Goal: Transaction & Acquisition: Purchase product/service

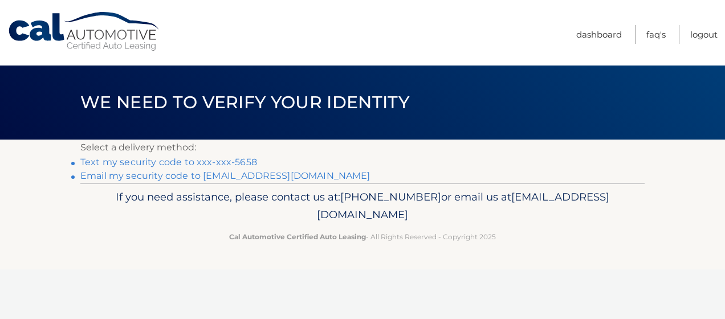
click at [211, 161] on link "Text my security code to xxx-xxx-5658" at bounding box center [168, 162] width 177 height 11
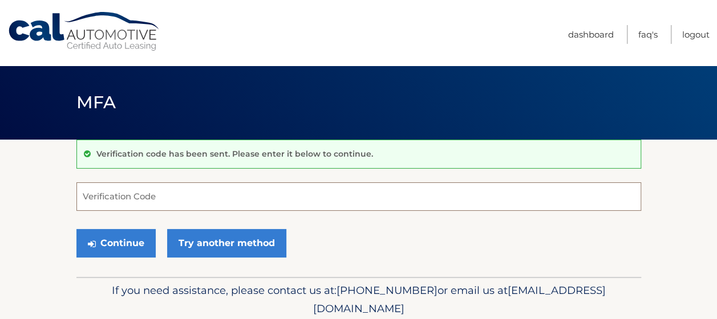
click at [156, 190] on input "Verification Code" at bounding box center [358, 196] width 564 height 29
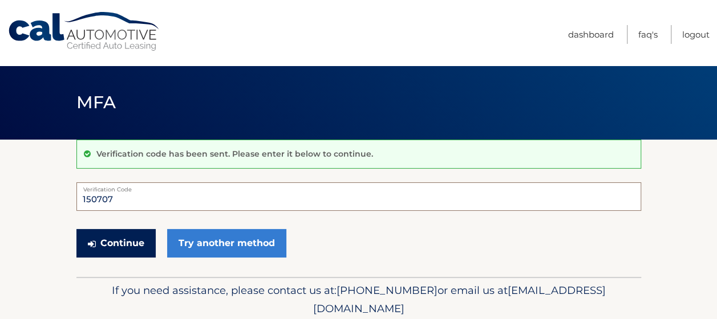
type input "150707"
click at [133, 238] on button "Continue" at bounding box center [115, 243] width 79 height 29
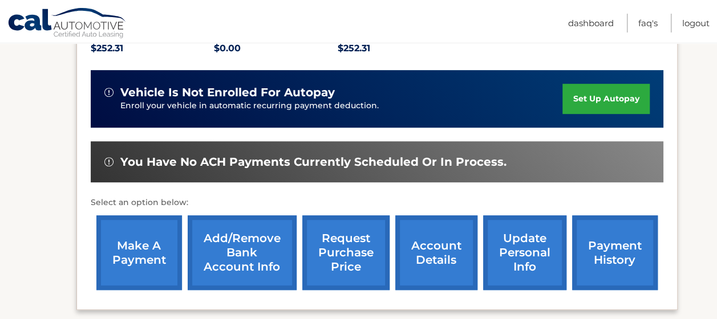
scroll to position [285, 0]
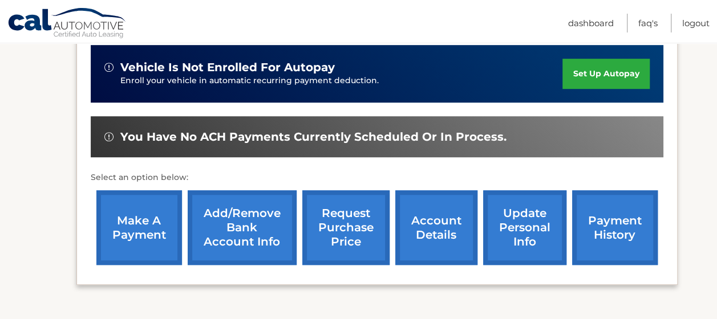
click at [141, 214] on link "make a payment" at bounding box center [139, 227] width 86 height 75
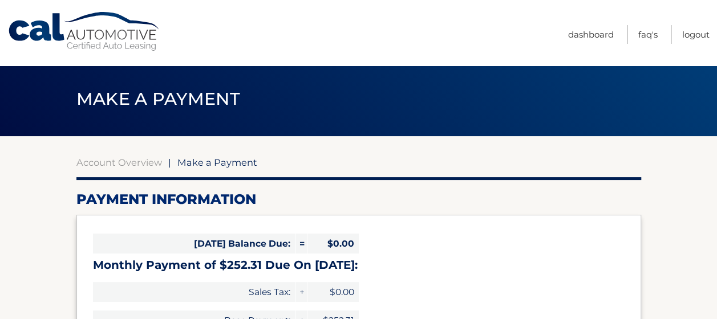
select select "N2Q2OTQwNzAtN2JhYy00Mzc1LWJjYzEtNmM2ZjYwZjY1ODMx"
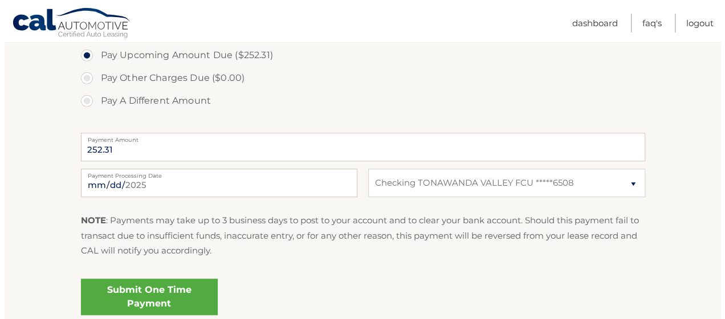
scroll to position [399, 0]
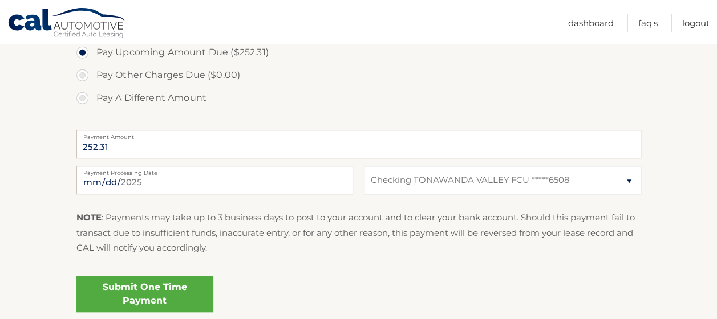
click at [149, 295] on link "Submit One Time Payment" at bounding box center [144, 294] width 137 height 36
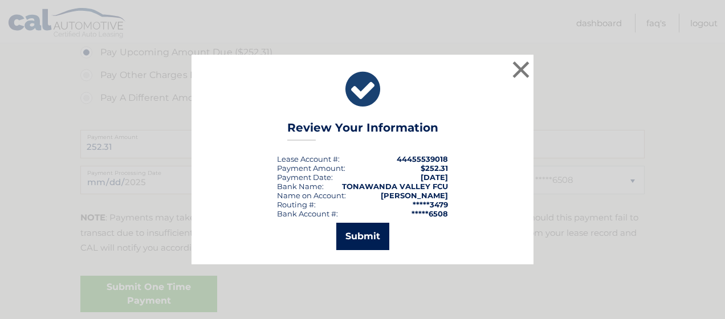
click at [368, 241] on button "Submit" at bounding box center [362, 236] width 53 height 27
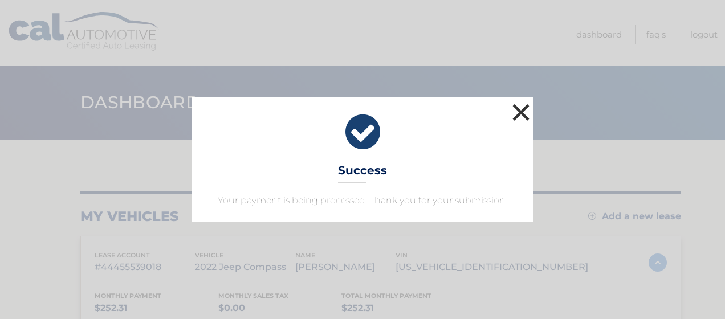
click at [524, 106] on button "×" at bounding box center [521, 112] width 23 height 23
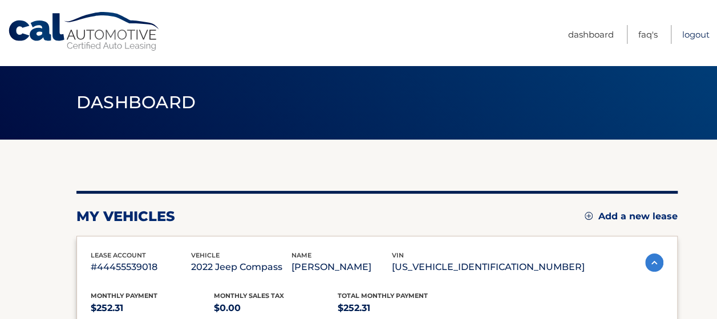
click at [685, 31] on link "Logout" at bounding box center [695, 34] width 27 height 19
